Goal: Navigation & Orientation: Find specific page/section

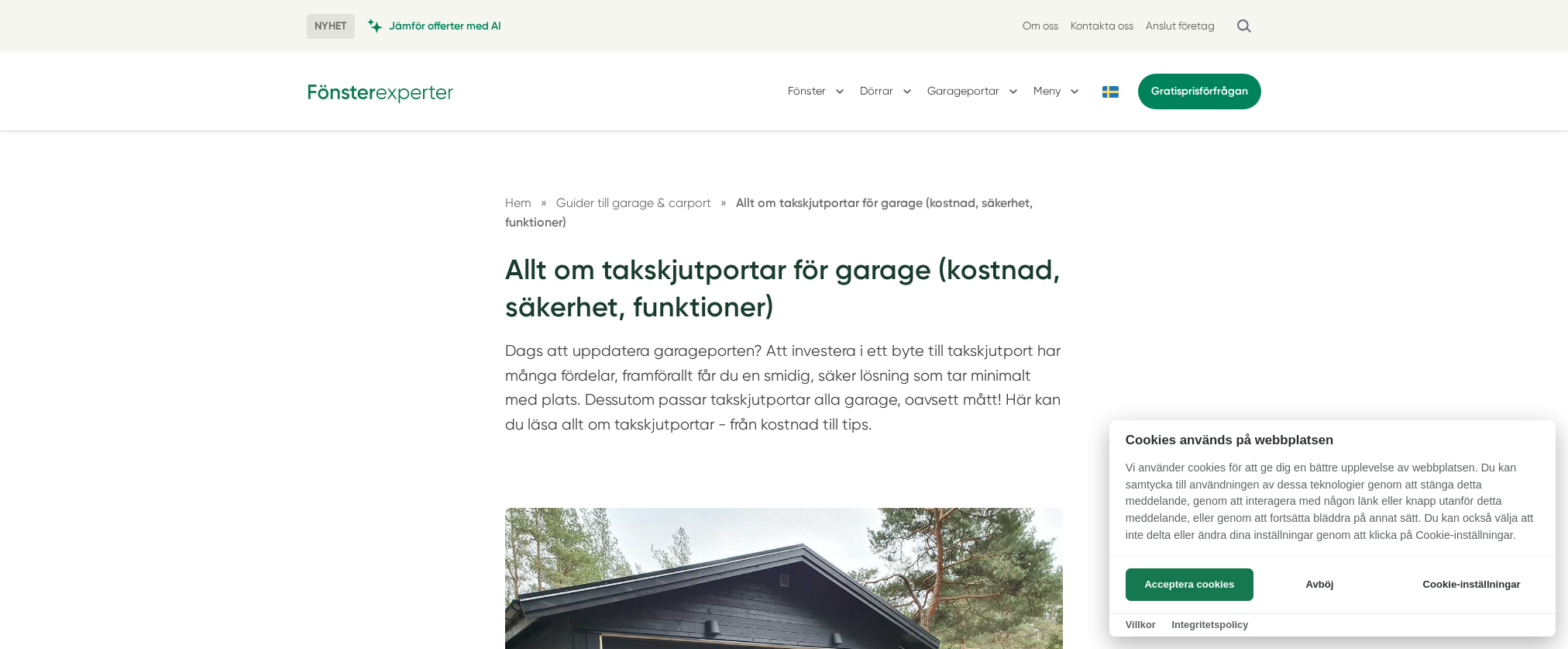
click at [1008, 89] on div at bounding box center [784, 324] width 1568 height 649
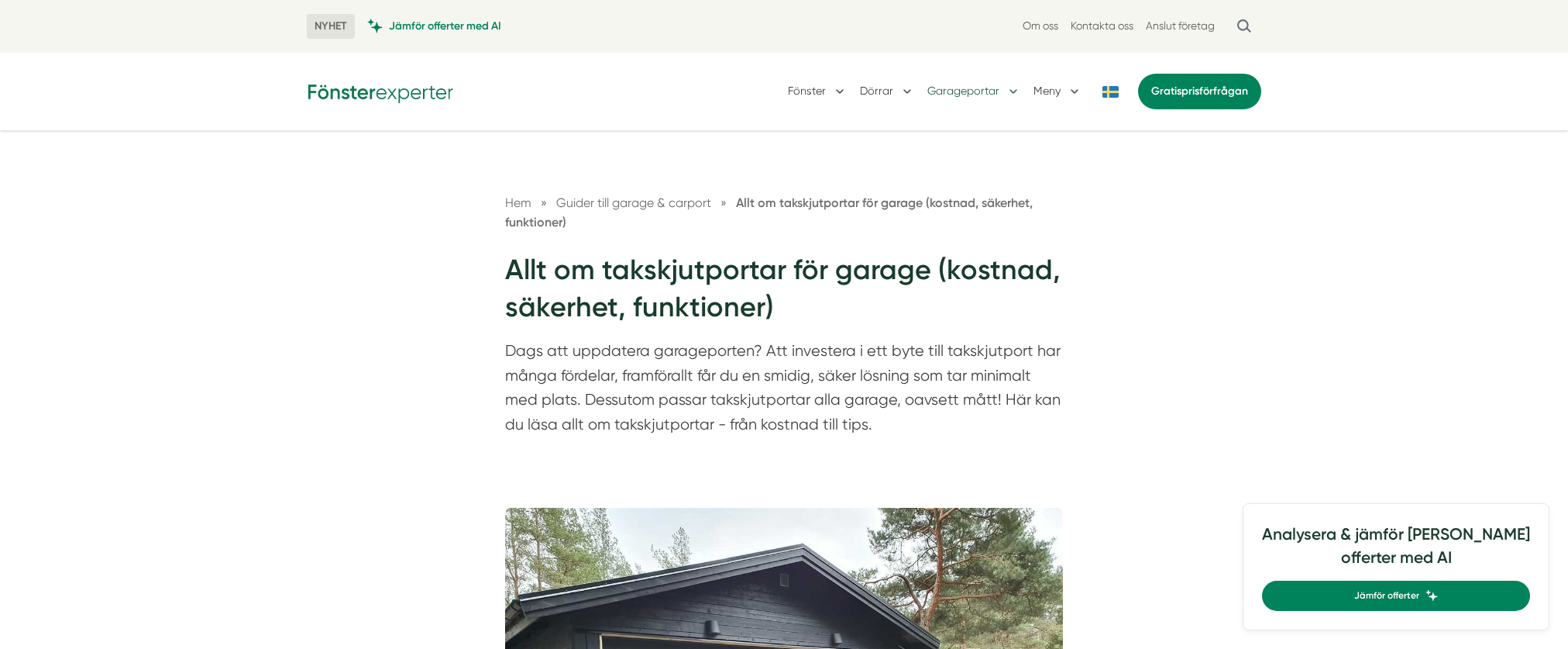
click at [1010, 90] on button "Garageportar" at bounding box center [974, 91] width 94 height 40
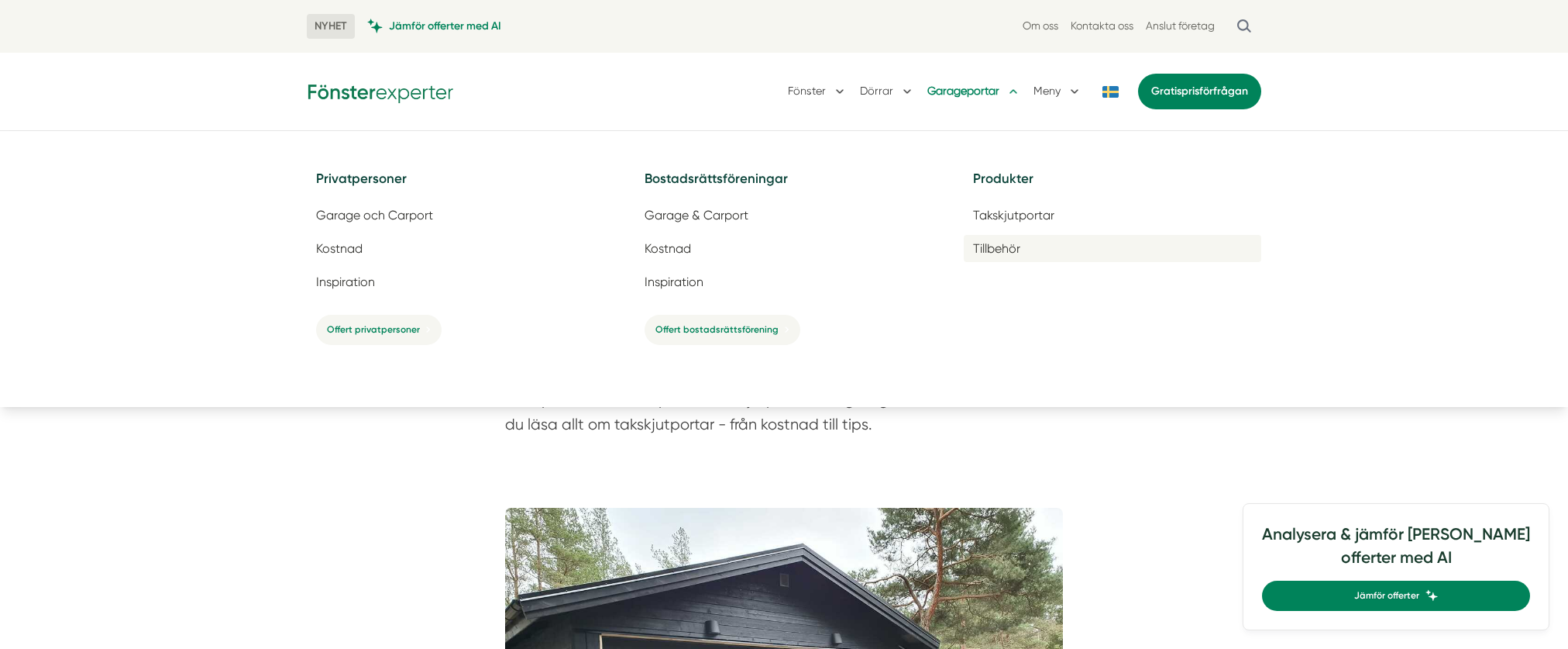
click at [989, 248] on span "Tillbehör" at bounding box center [997, 248] width 47 height 15
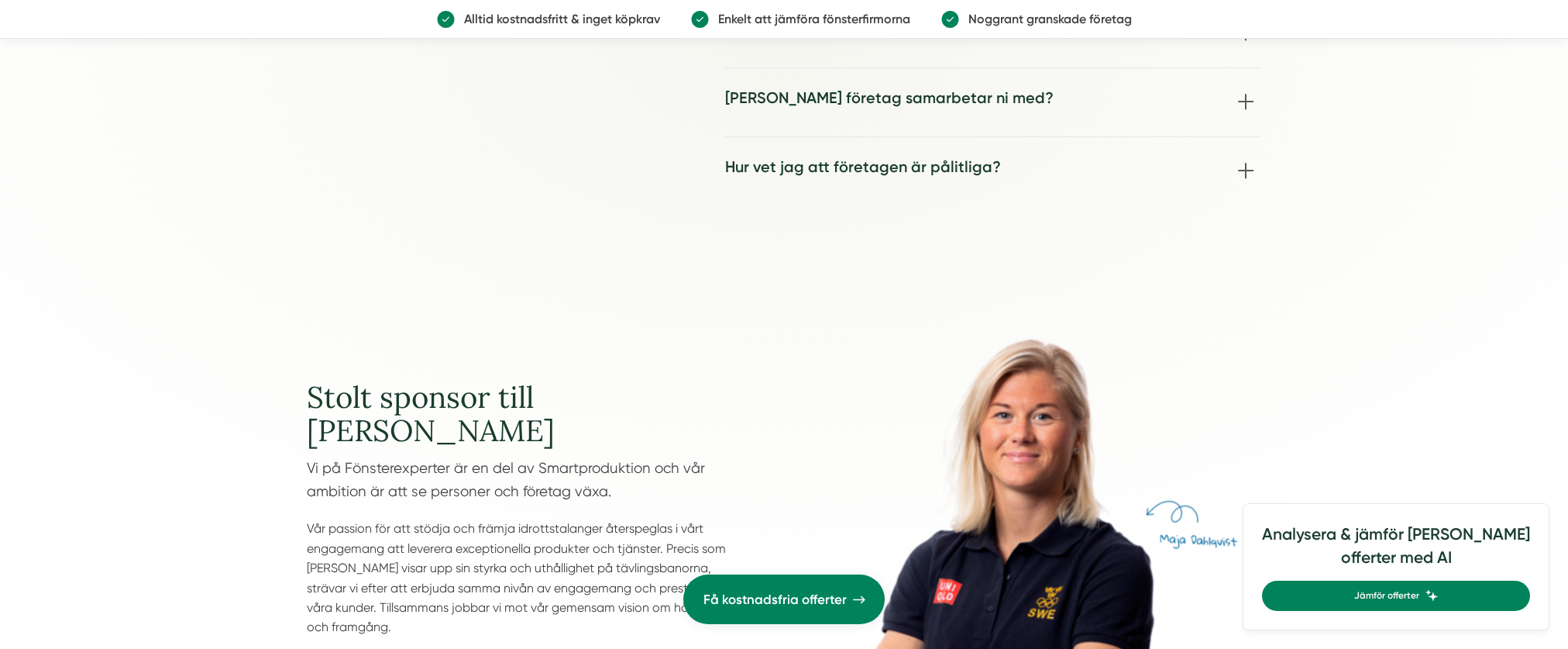
scroll to position [4184, 0]
